Goal: Browse casually: Explore the website without a specific task or goal

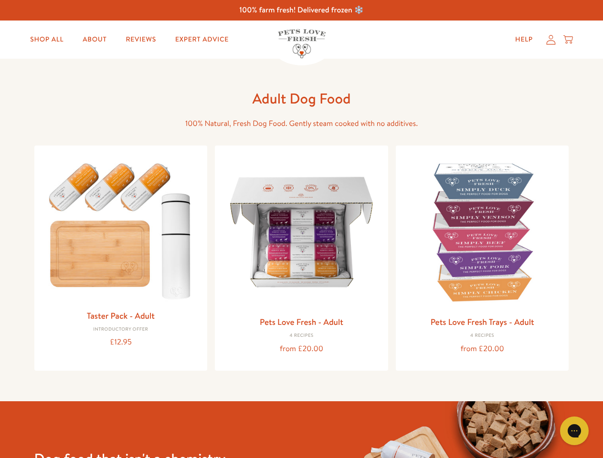
click at [574, 431] on icon "Gorgias live chat" at bounding box center [573, 430] width 9 height 9
